Goal: Information Seeking & Learning: Learn about a topic

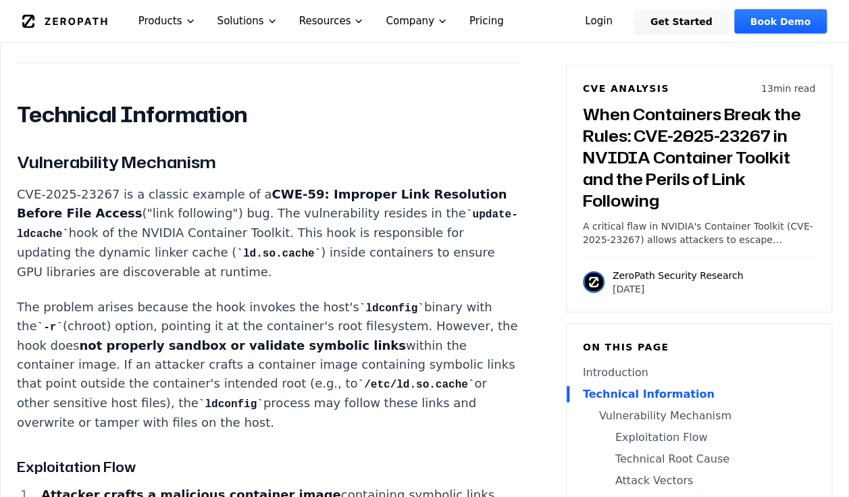
scroll to position [1458, 0]
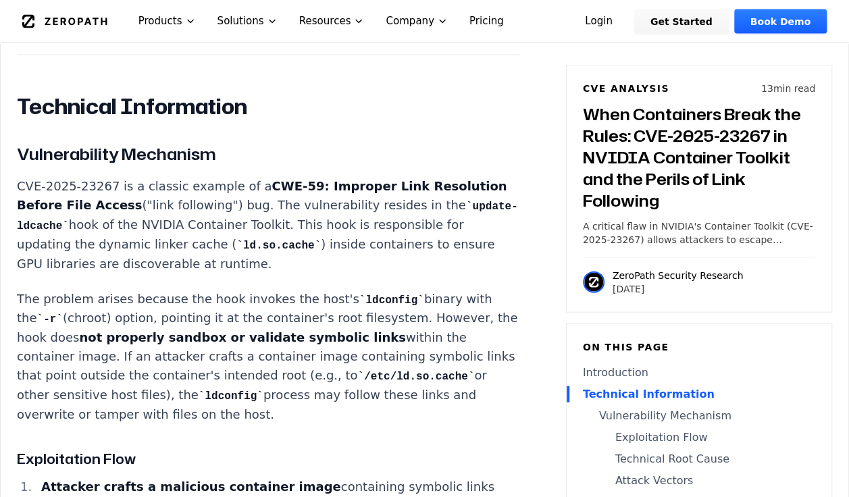
drag, startPoint x: 17, startPoint y: 219, endPoint x: 410, endPoint y: 438, distance: 450.6
drag, startPoint x: 410, startPoint y: 438, endPoint x: 349, endPoint y: 431, distance: 61.8
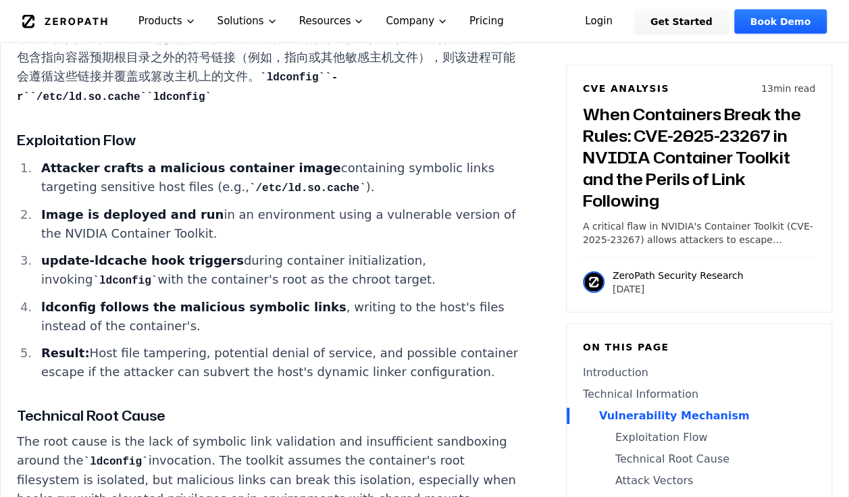
scroll to position [1728, 0]
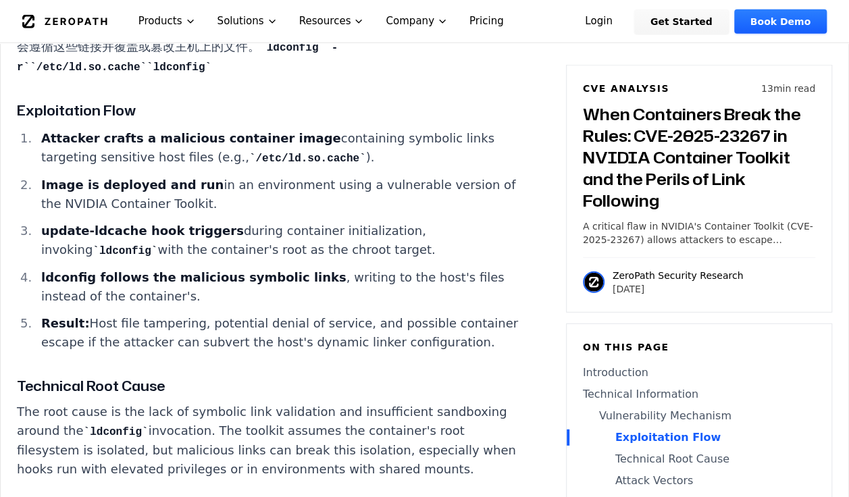
drag, startPoint x: 18, startPoint y: 156, endPoint x: 148, endPoint y: 400, distance: 276.3
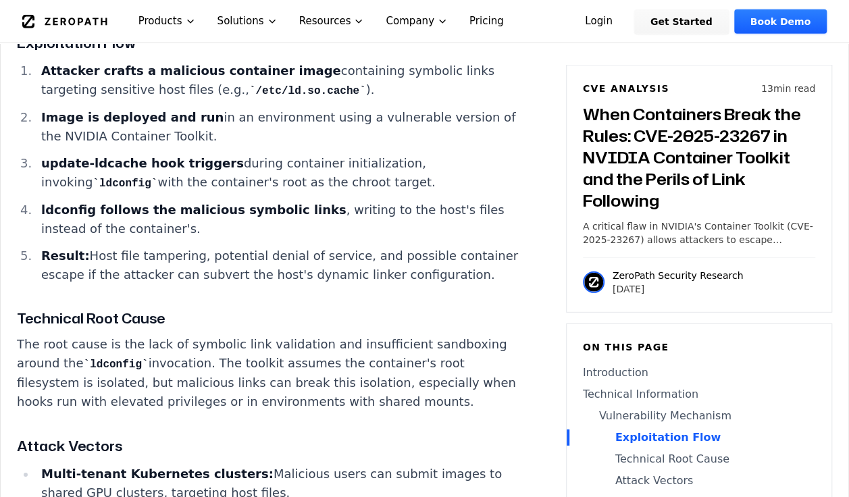
scroll to position [1931, 0]
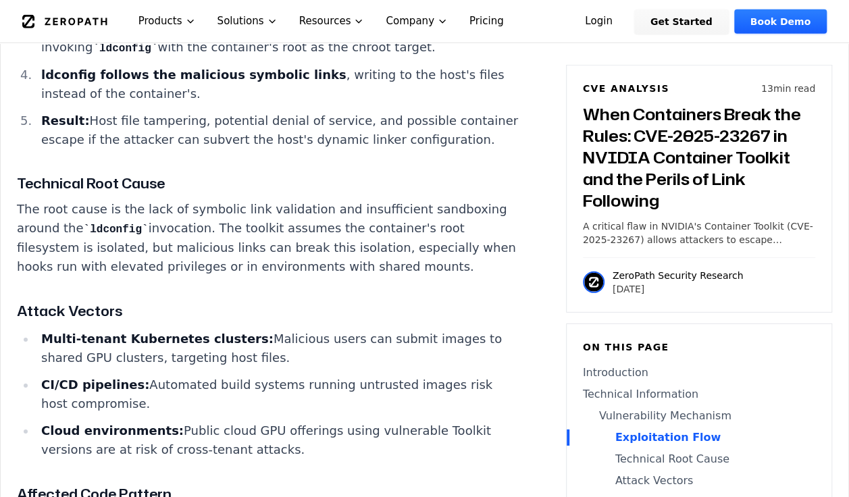
click at [215, 276] on p "The root cause is the lack of symbolic link validation and insufficient sandbox…" at bounding box center [268, 238] width 502 height 76
copy div "Exploitation Flow Attacker crafts a malicious container image containing symbol…"
click at [363, 194] on h4 "Technical Root Cause" at bounding box center [268, 183] width 502 height 21
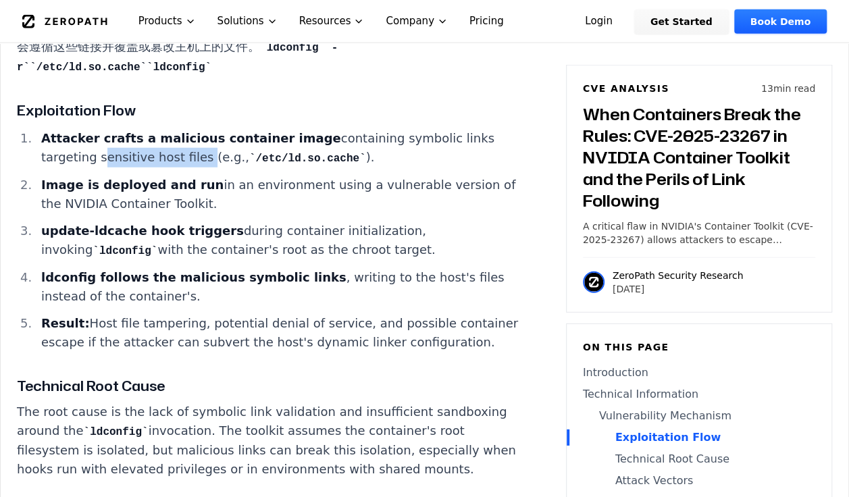
drag, startPoint x: 101, startPoint y: 207, endPoint x: 205, endPoint y: 208, distance: 104.6
click at [205, 167] on li "Attacker crafts a malicious container image containing symbolic links targeting…" at bounding box center [277, 148] width 483 height 38
drag, startPoint x: 205, startPoint y: 208, endPoint x: 283, endPoint y: 208, distance: 77.6
click at [283, 165] on code "/etc/ld.so.cache" at bounding box center [307, 159] width 117 height 12
drag, startPoint x: 283, startPoint y: 208, endPoint x: 333, endPoint y: 213, distance: 50.9
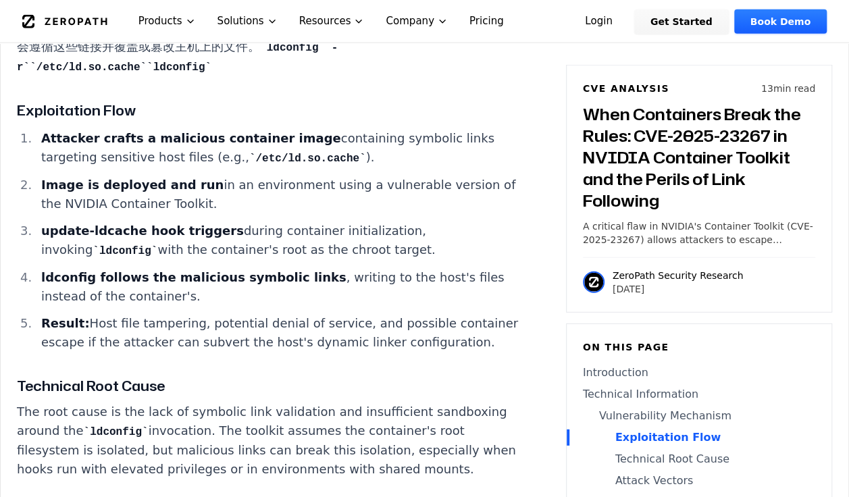
click at [333, 167] on li "Attacker crafts a malicious container image containing symbolic links targeting…" at bounding box center [277, 148] width 483 height 38
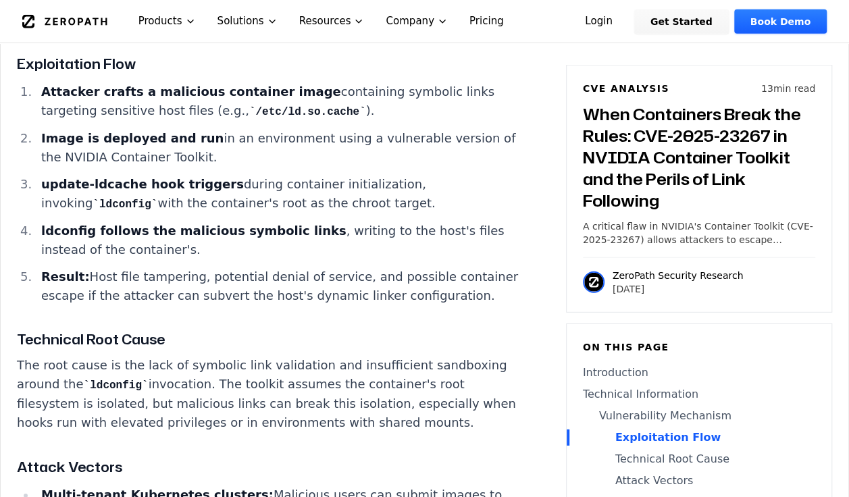
scroll to position [1796, 0]
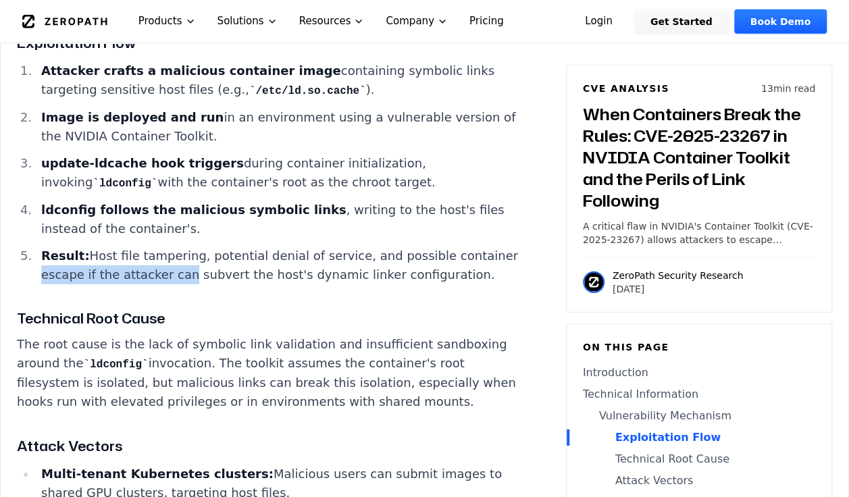
drag, startPoint x: 95, startPoint y: 322, endPoint x: 251, endPoint y: 323, distance: 156.6
click at [247, 284] on li "Result: Host file tampering, potential denial of service, and possible containe…" at bounding box center [277, 265] width 483 height 38
drag, startPoint x: 251, startPoint y: 323, endPoint x: 319, endPoint y: 327, distance: 67.6
click at [319, 284] on li "Result: Host file tampering, potential denial of service, and possible containe…" at bounding box center [277, 265] width 483 height 38
drag, startPoint x: 319, startPoint y: 323, endPoint x: 440, endPoint y: 333, distance: 122.0
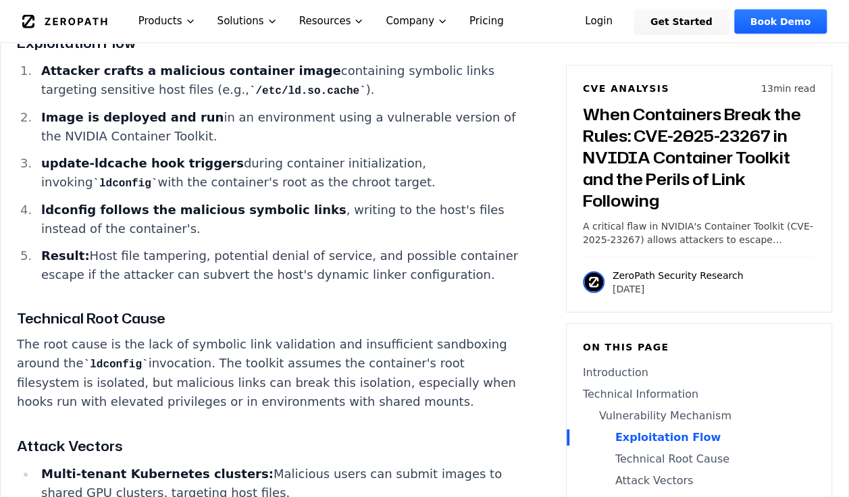
click at [440, 284] on li "Result: Host file tampering, potential denial of service, and possible containe…" at bounding box center [277, 265] width 483 height 38
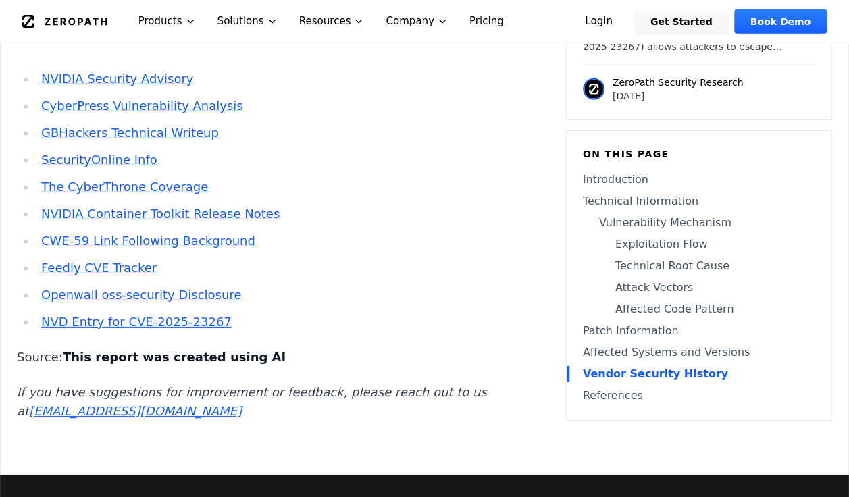
scroll to position [4563, 0]
